Goal: Find contact information: Find contact information

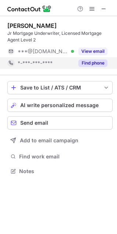
scroll to position [166, 117]
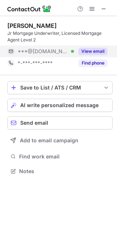
click at [95, 55] on div "View email" at bounding box center [90, 52] width 33 height 12
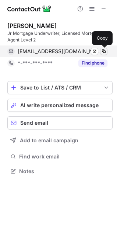
click at [102, 51] on span at bounding box center [104, 51] width 6 height 6
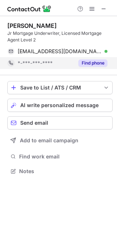
click at [97, 62] on button "Find phone" at bounding box center [92, 62] width 29 height 7
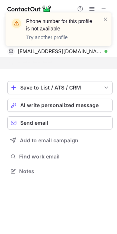
scroll to position [155, 117]
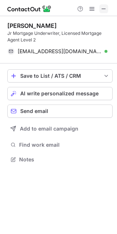
click at [105, 9] on span at bounding box center [104, 9] width 6 height 6
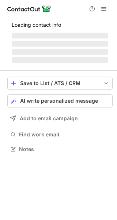
scroll to position [142, 117]
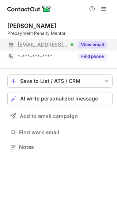
click at [96, 46] on button "View email" at bounding box center [92, 44] width 29 height 7
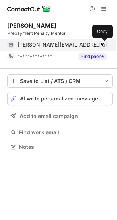
click at [105, 45] on span at bounding box center [104, 45] width 6 height 6
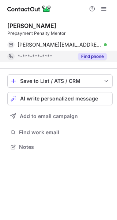
click at [96, 56] on button "Find phone" at bounding box center [92, 56] width 29 height 7
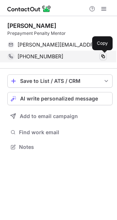
click at [103, 55] on span at bounding box center [104, 57] width 6 height 6
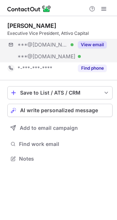
scroll to position [154, 117]
click at [101, 42] on button "View email" at bounding box center [92, 44] width 29 height 7
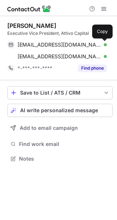
click at [105, 42] on span at bounding box center [104, 45] width 6 height 6
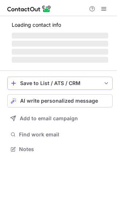
scroll to position [142, 117]
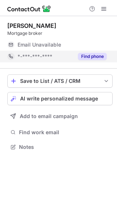
click at [95, 62] on div "Find phone" at bounding box center [90, 57] width 33 height 12
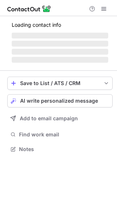
scroll to position [160, 117]
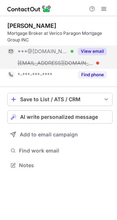
click at [95, 50] on button "View email" at bounding box center [92, 51] width 29 height 7
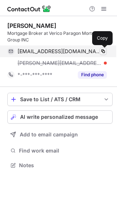
click at [104, 51] on span at bounding box center [104, 51] width 6 height 6
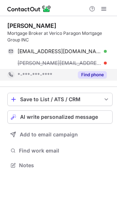
click at [100, 75] on button "Find phone" at bounding box center [92, 74] width 29 height 7
